Goal: Browse casually

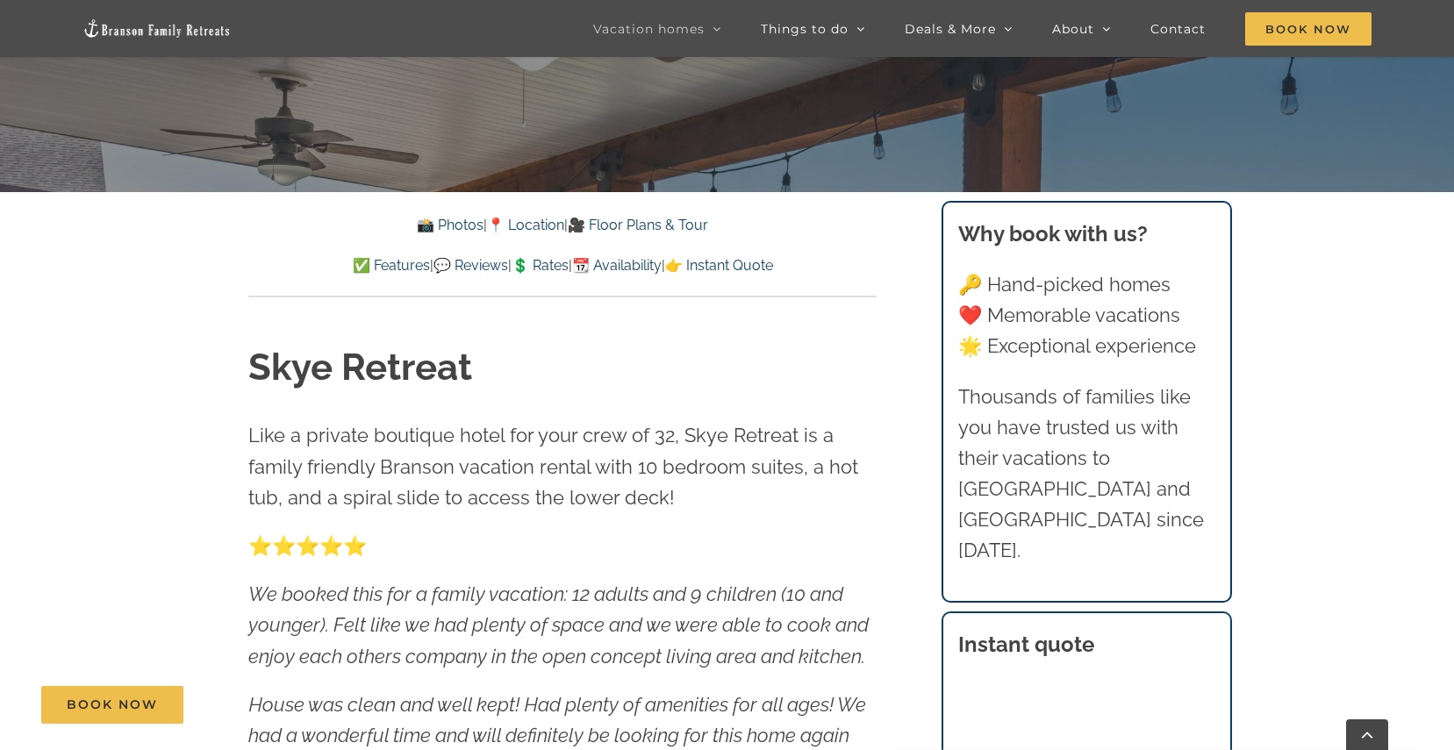
scroll to position [707, 0]
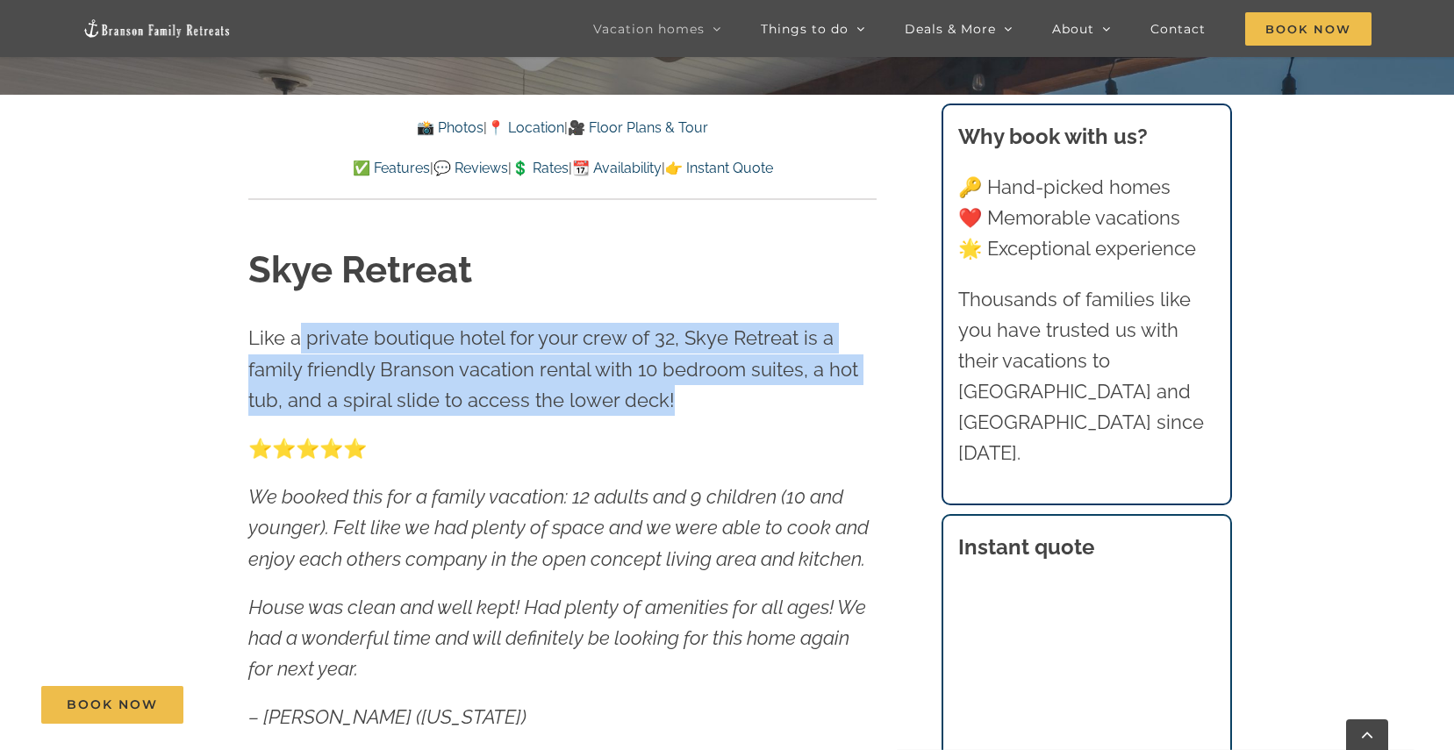
drag, startPoint x: 298, startPoint y: 338, endPoint x: 694, endPoint y: 389, distance: 400.0
click at [694, 389] on p "Like a private boutique hotel for your crew of 32, Skye Retreat is a family fri…" at bounding box center [562, 369] width 628 height 93
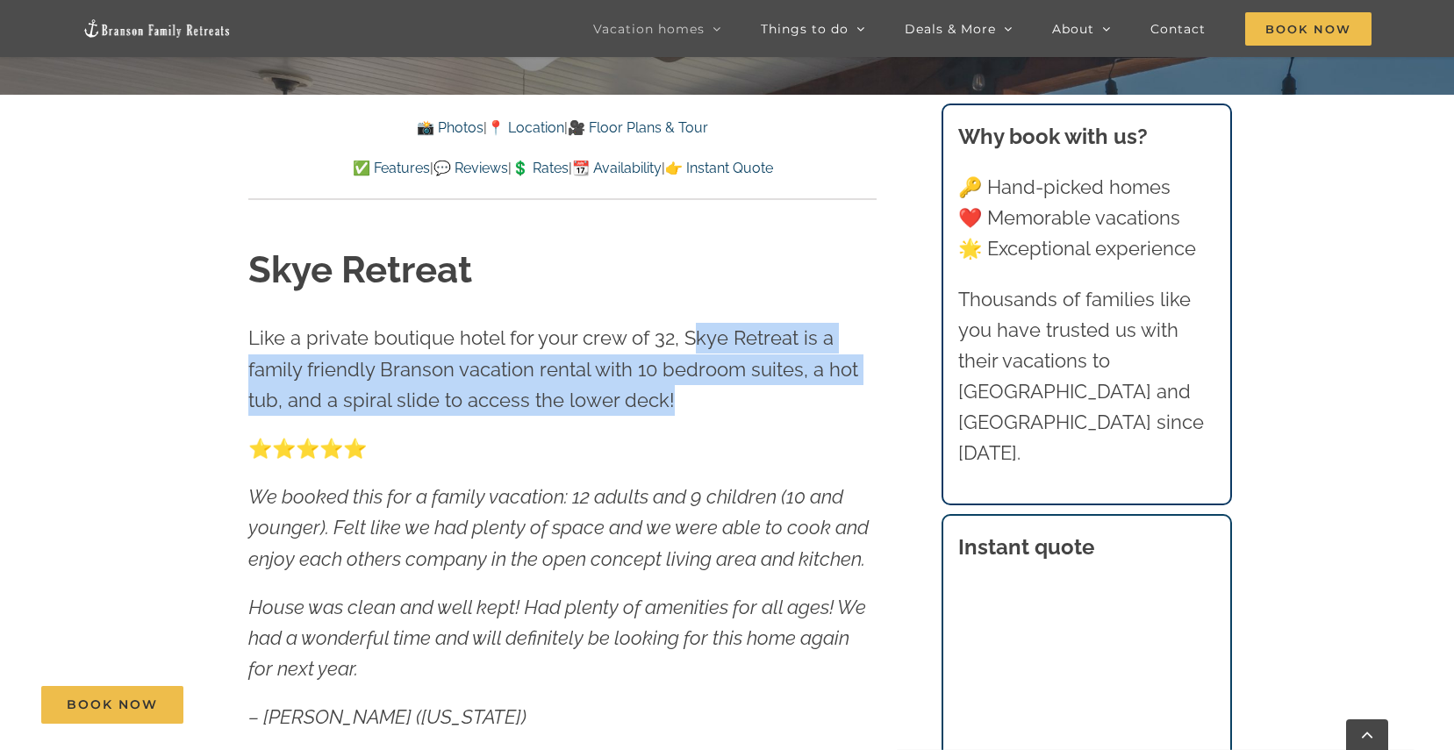
drag, startPoint x: 691, startPoint y: 335, endPoint x: 843, endPoint y: 398, distance: 164.1
click at [843, 398] on p "Like a private boutique hotel for your crew of 32, Skye Retreat is a family fri…" at bounding box center [562, 369] width 628 height 93
click at [800, 398] on p "Like a private boutique hotel for your crew of 32, Skye Retreat is a family fri…" at bounding box center [562, 369] width 628 height 93
drag, startPoint x: 413, startPoint y: 377, endPoint x: 747, endPoint y: 394, distance: 334.9
click at [747, 394] on p "Like a private boutique hotel for your crew of 32, Skye Retreat is a family fri…" at bounding box center [562, 369] width 628 height 93
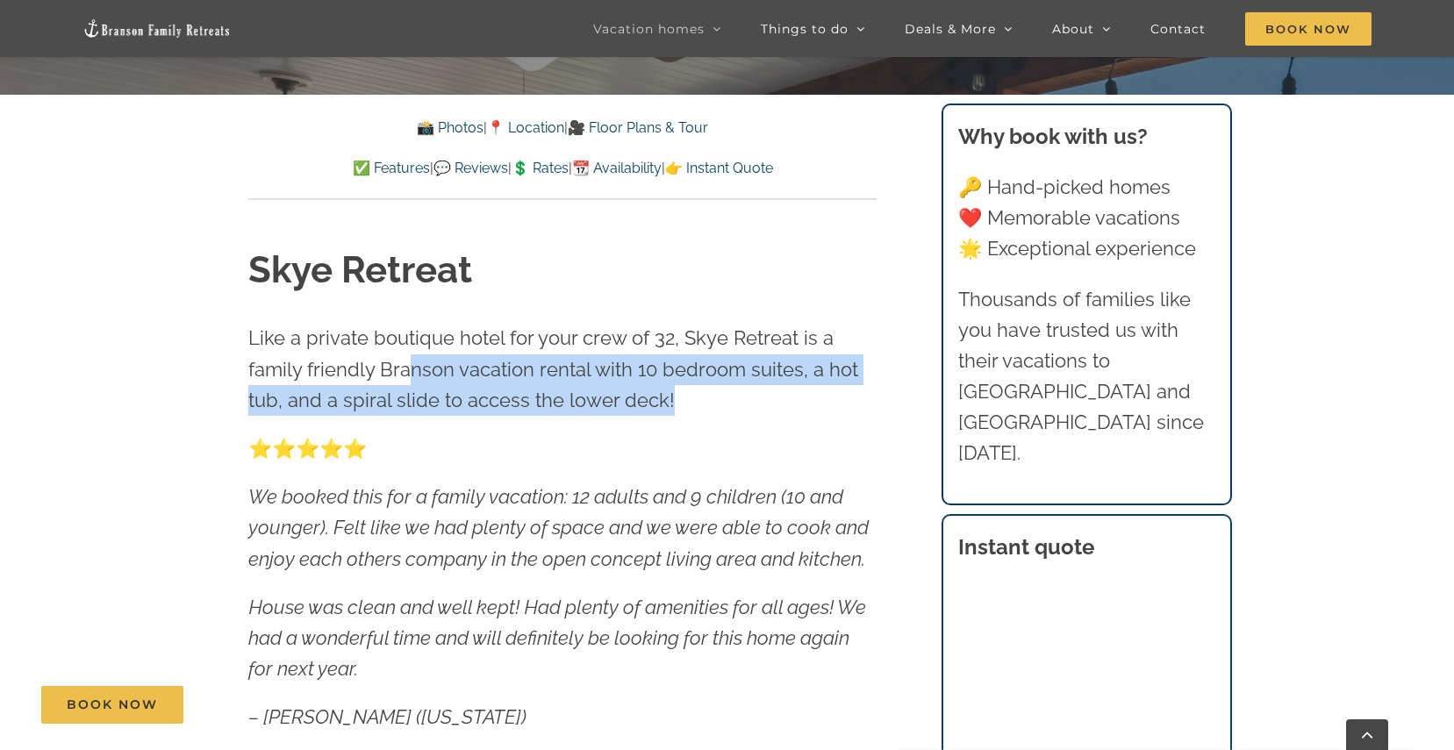
click at [747, 394] on p "Like a private boutique hotel for your crew of 32, Skye Retreat is a family fri…" at bounding box center [562, 369] width 628 height 93
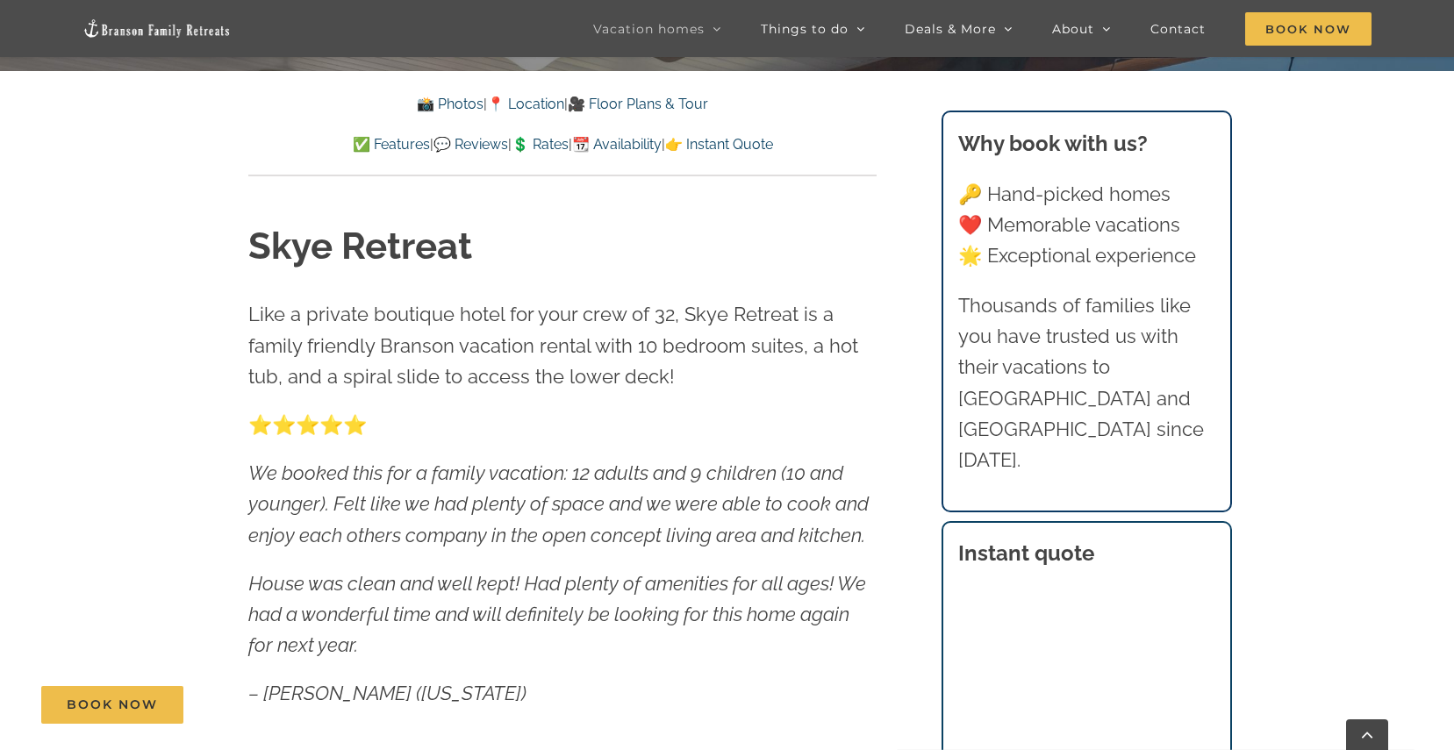
scroll to position [733, 0]
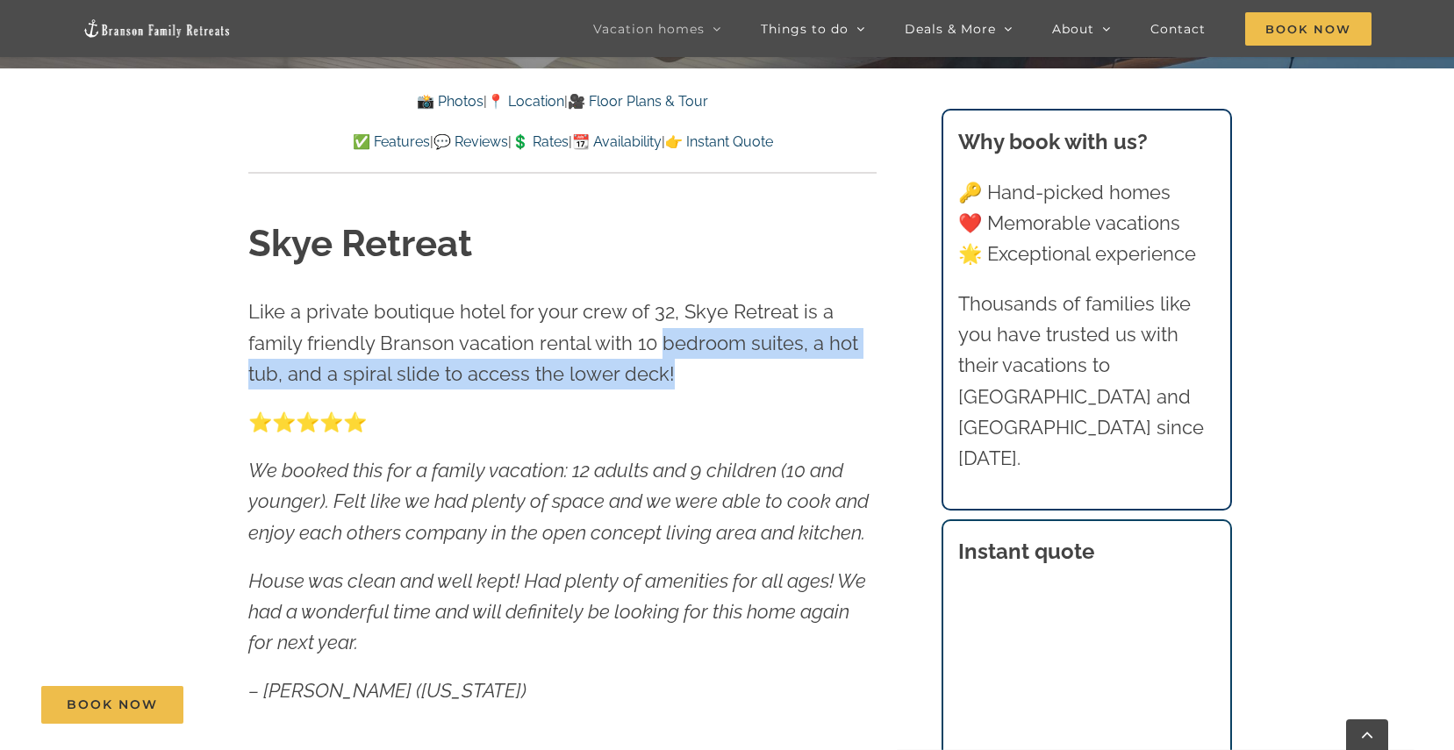
drag, startPoint x: 661, startPoint y: 343, endPoint x: 832, endPoint y: 359, distance: 171.9
click at [832, 359] on p "Like a private boutique hotel for your crew of 32, Skye Retreat is a family fri…" at bounding box center [562, 343] width 628 height 93
click at [767, 374] on p "Like a private boutique hotel for your crew of 32, Skye Retreat is a family fri…" at bounding box center [562, 343] width 628 height 93
drag, startPoint x: 585, startPoint y: 370, endPoint x: 314, endPoint y: 354, distance: 271.7
click at [314, 354] on p "Like a private boutique hotel for your crew of 32, Skye Retreat is a family fri…" at bounding box center [562, 343] width 628 height 93
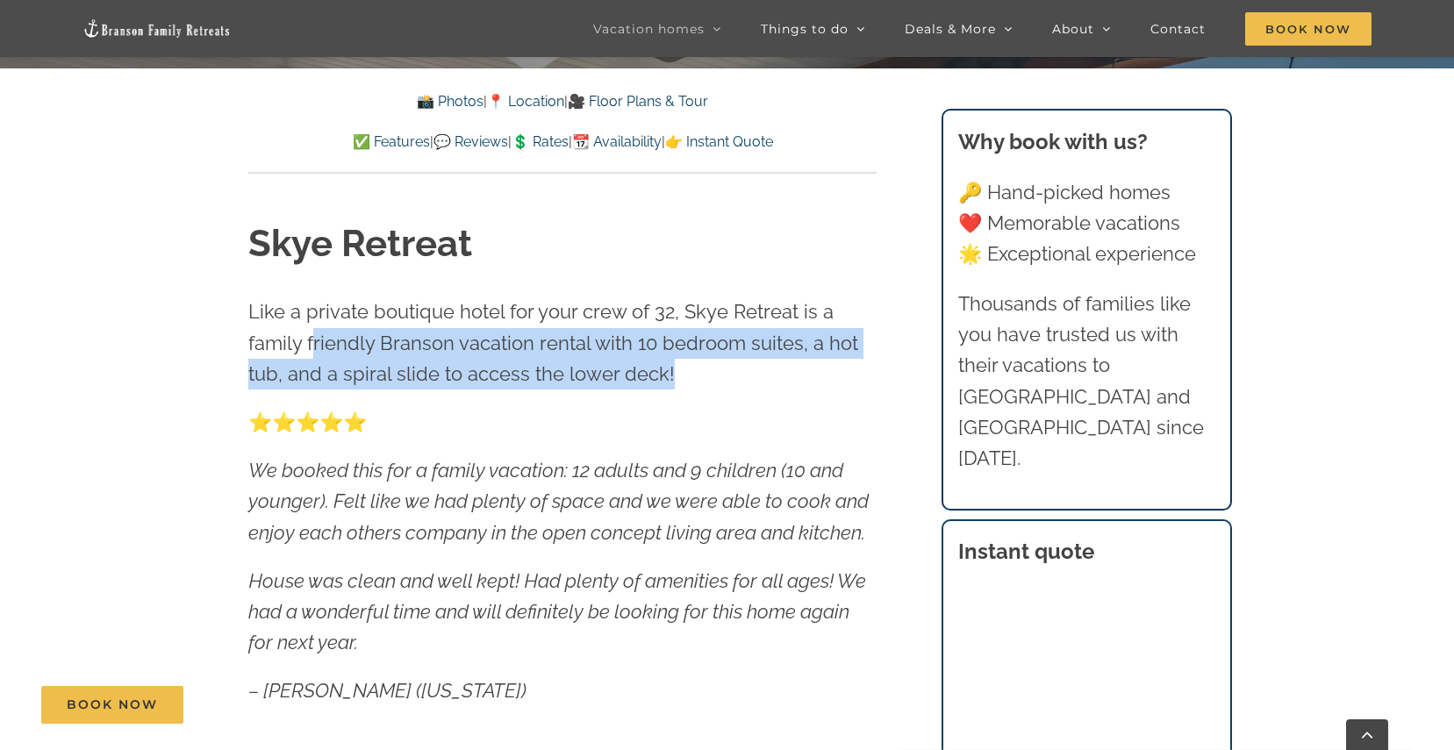
click at [329, 356] on p "Like a private boutique hotel for your crew of 32, Skye Retreat is a family fri…" at bounding box center [562, 343] width 628 height 93
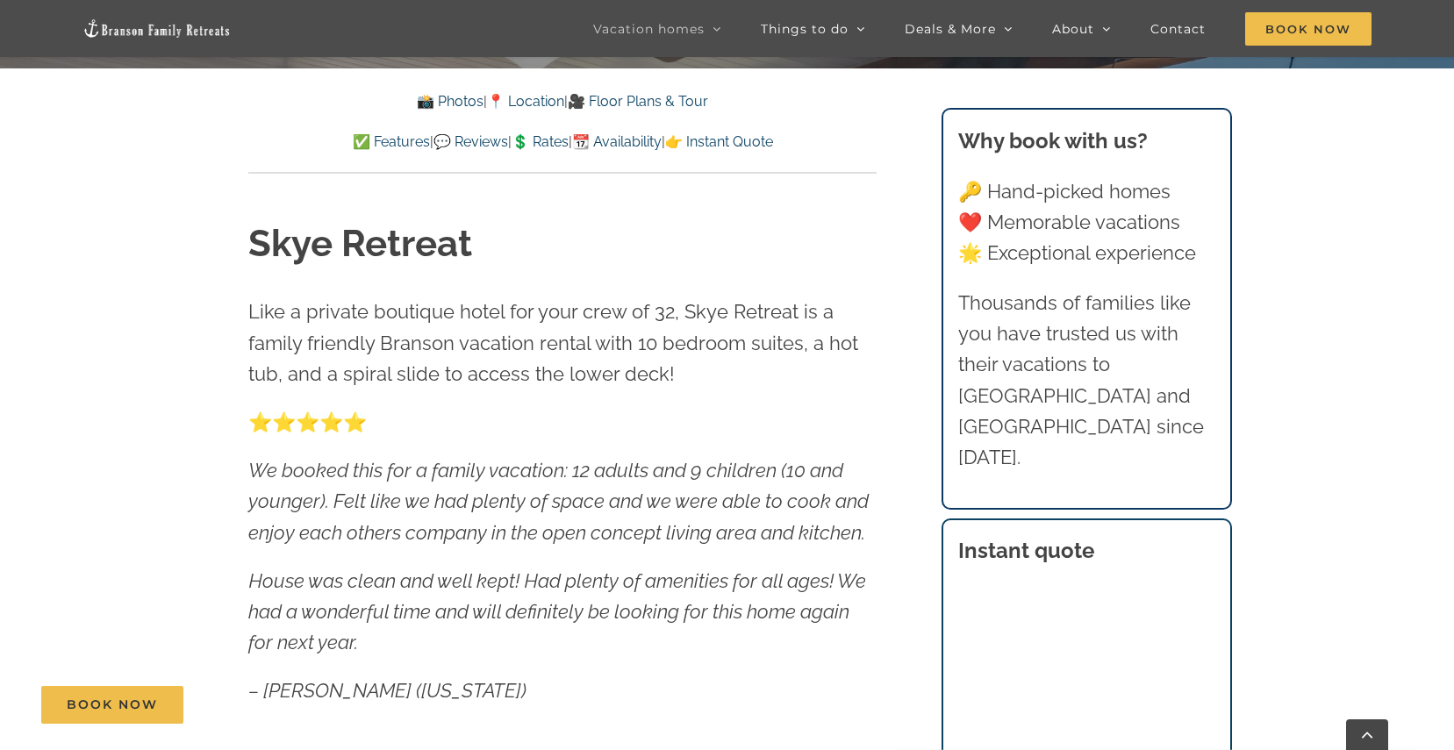
scroll to position [734, 0]
